Goal: Information Seeking & Learning: Learn about a topic

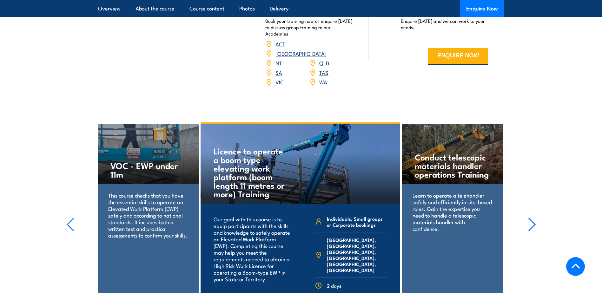
scroll to position [825, 0]
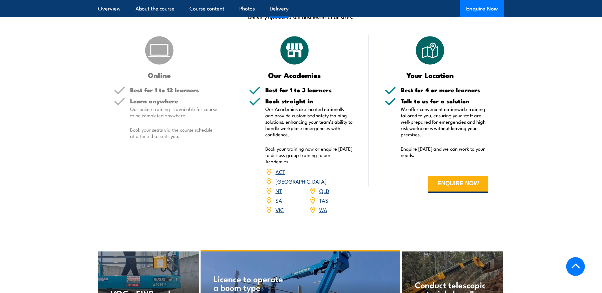
scroll to position [666, 0]
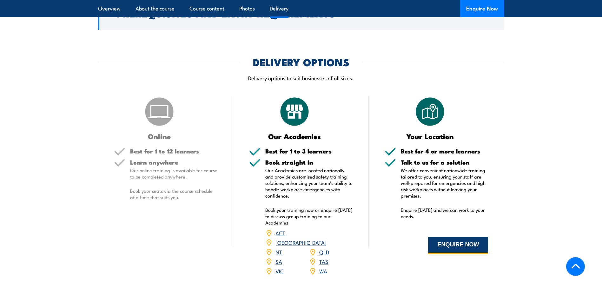
click at [463, 247] on button "ENQUIRE NOW" at bounding box center [458, 245] width 60 height 17
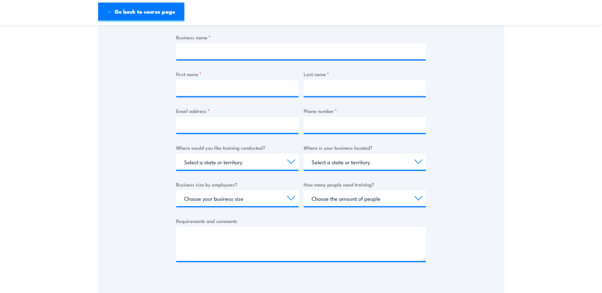
scroll to position [127, 0]
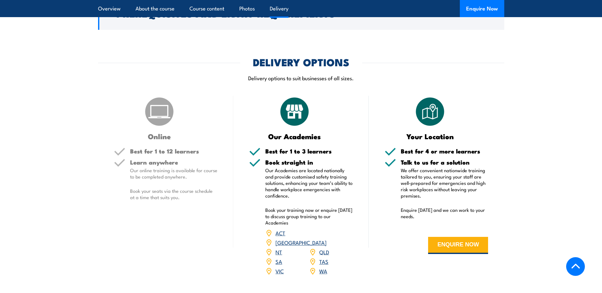
click at [325, 248] on link "QLD" at bounding box center [324, 252] width 10 height 8
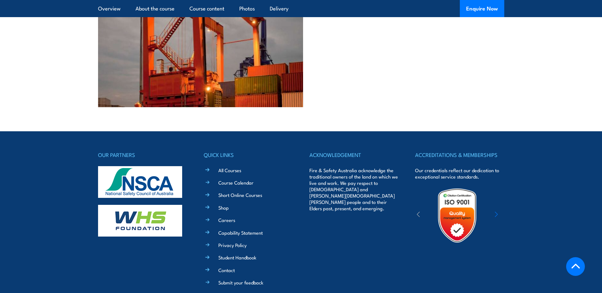
scroll to position [1333, 0]
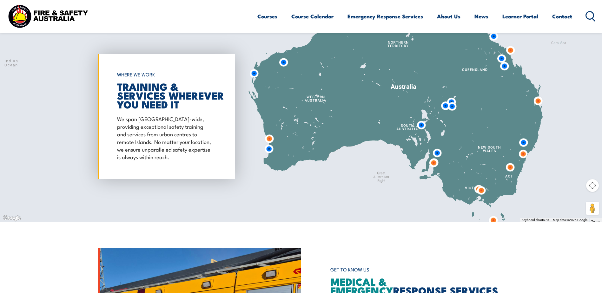
scroll to position [539, 0]
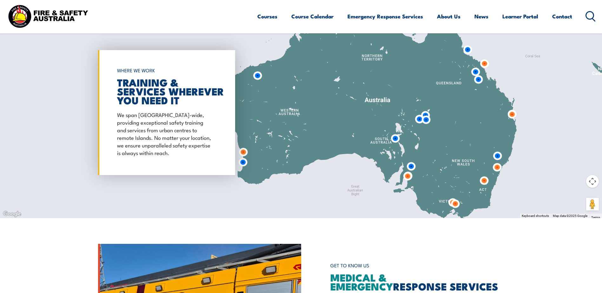
drag, startPoint x: 493, startPoint y: 90, endPoint x: 444, endPoint y: 126, distance: 60.1
click at [444, 126] on div at bounding box center [301, 112] width 602 height 211
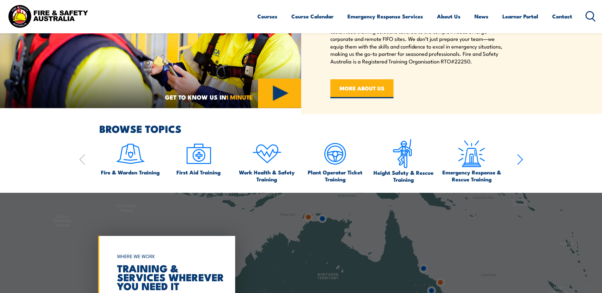
scroll to position [286, 0]
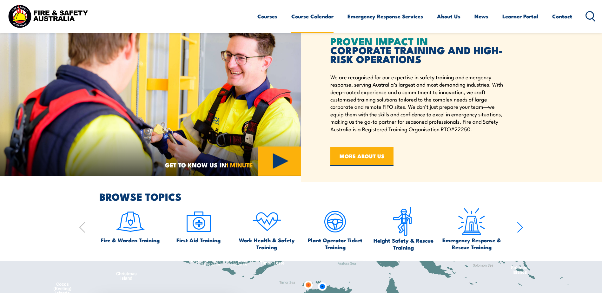
click at [303, 17] on link "Course Calendar" at bounding box center [312, 16] width 42 height 17
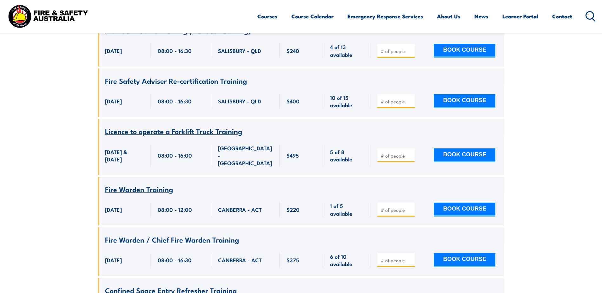
scroll to position [1872, 0]
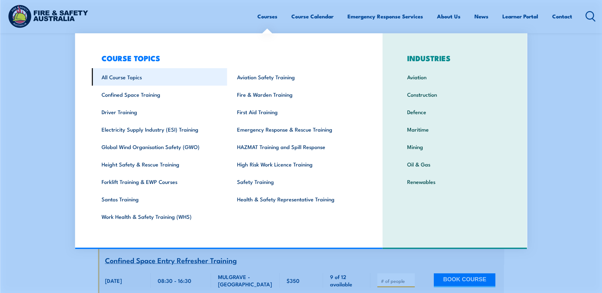
click at [128, 82] on link "All Course Topics" at bounding box center [160, 76] width 136 height 17
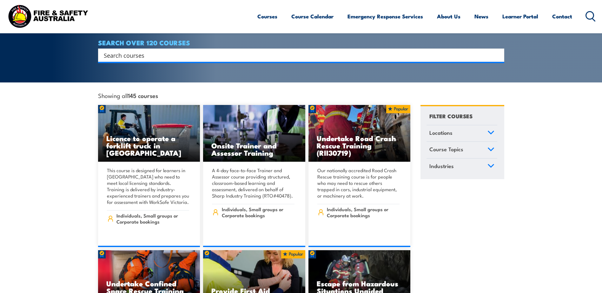
click at [142, 50] on input "Search input" at bounding box center [297, 55] width 387 height 10
type input "overhead"
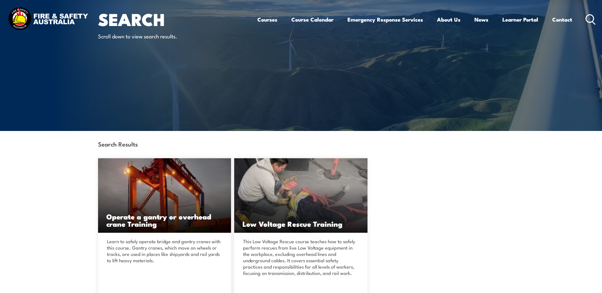
scroll to position [127, 0]
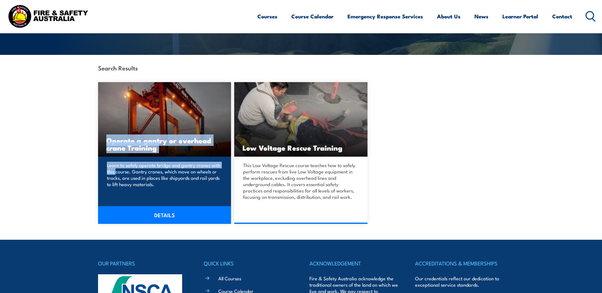
click at [145, 156] on div "Operate a gantry or overhead crane Training Learn to safely operate bridge and …" at bounding box center [164, 153] width 133 height 142
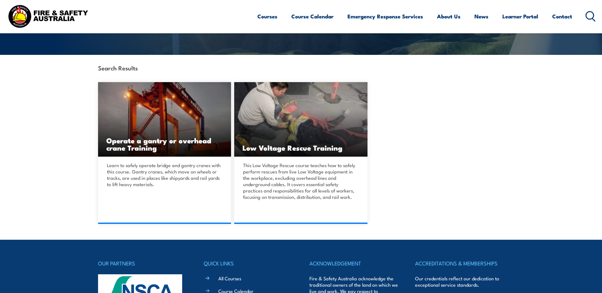
click at [80, 192] on section "Search Results Operate a gantry or overhead crane Training DETAILS DETAILS" at bounding box center [301, 139] width 602 height 169
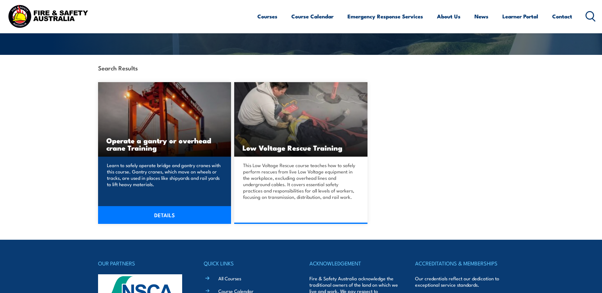
click at [158, 215] on link "DETAILS" at bounding box center [164, 215] width 133 height 18
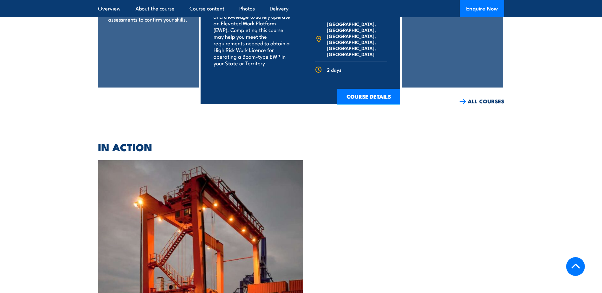
scroll to position [1238, 0]
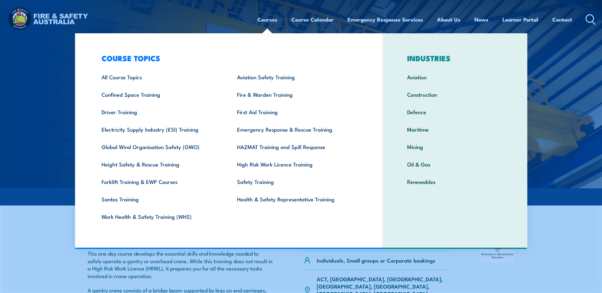
click at [85, 123] on div "COURSE TOPICS All Course Topics Aviation Safety Training Confined Space Trainin…" at bounding box center [229, 141] width 308 height 216
click at [62, 125] on img at bounding box center [301, 94] width 602 height 188
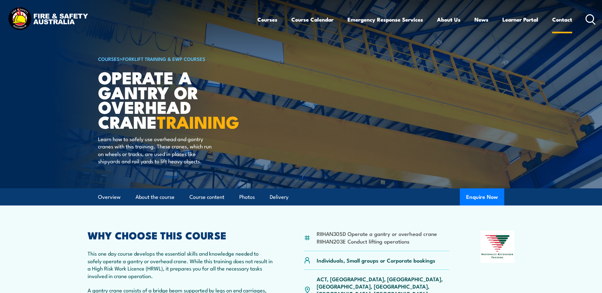
click at [557, 18] on link "Contact" at bounding box center [562, 19] width 20 height 17
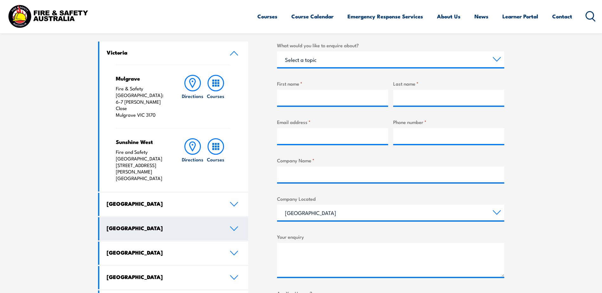
scroll to position [222, 0]
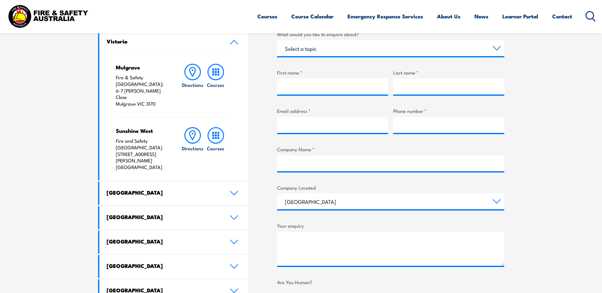
click at [207, 206] on link "[GEOGRAPHIC_DATA]" at bounding box center [173, 217] width 149 height 23
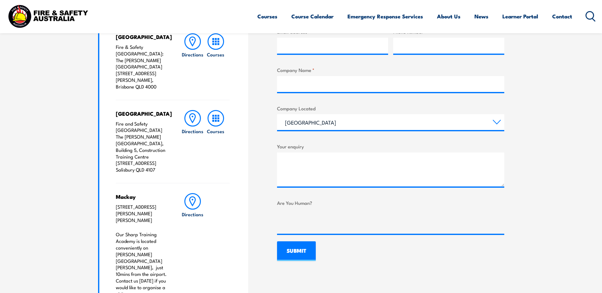
scroll to position [254, 0]
